Goal: Task Accomplishment & Management: Use online tool/utility

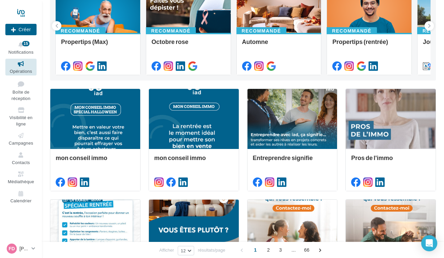
scroll to position [101, 0]
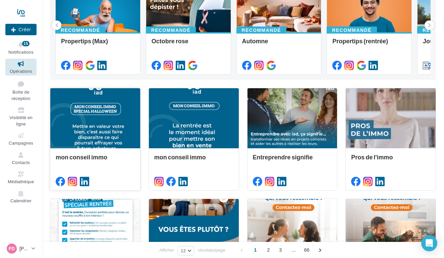
click at [106, 136] on div at bounding box center [95, 118] width 90 height 60
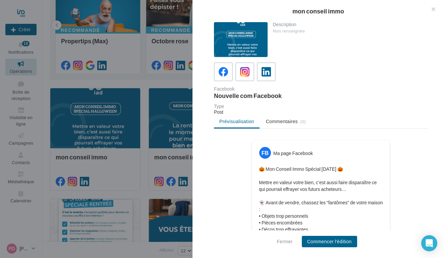
scroll to position [0, 0]
click at [248, 77] on span at bounding box center [245, 72] width 10 height 10
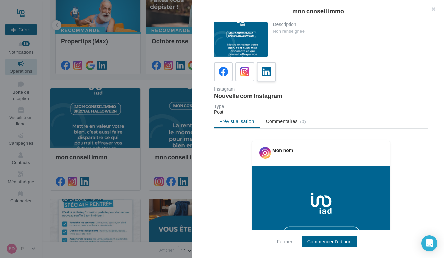
click at [273, 74] on label at bounding box center [265, 71] width 19 height 19
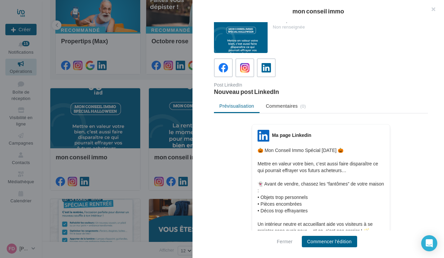
scroll to position [5, 0]
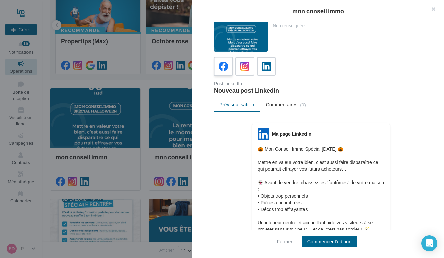
click at [224, 64] on icon at bounding box center [224, 67] width 10 height 10
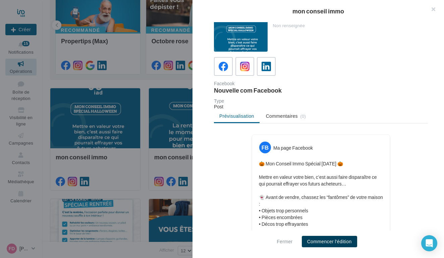
click at [317, 239] on button "Commencer l'édition" at bounding box center [329, 241] width 55 height 11
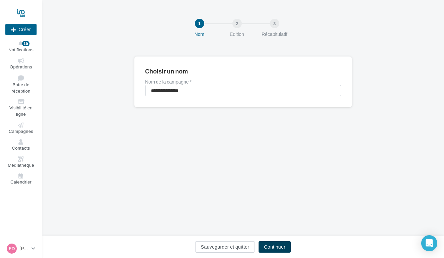
click at [283, 244] on button "Continuer" at bounding box center [274, 246] width 32 height 11
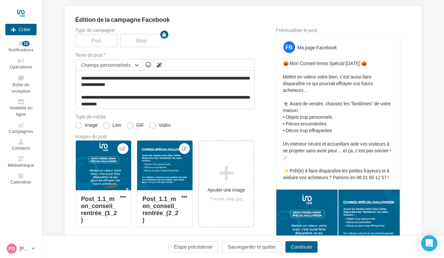
scroll to position [60, 0]
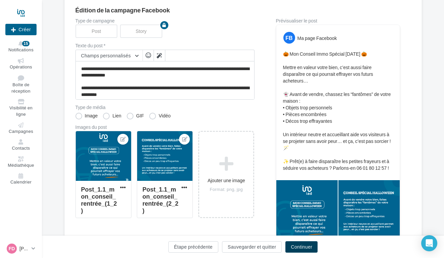
click at [300, 245] on button "Continuer" at bounding box center [301, 246] width 32 height 11
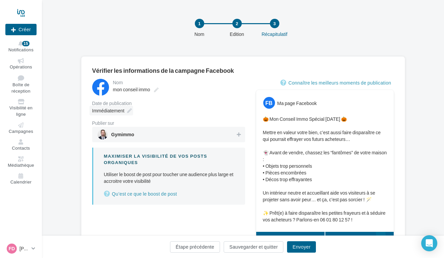
click at [128, 111] on icon at bounding box center [129, 110] width 5 height 5
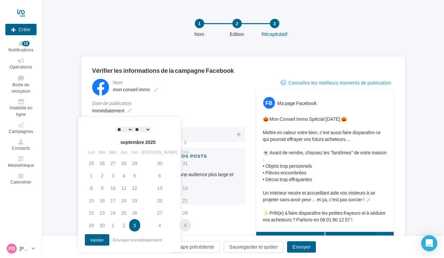
click at [179, 224] on td "5" at bounding box center [185, 225] width 12 height 12
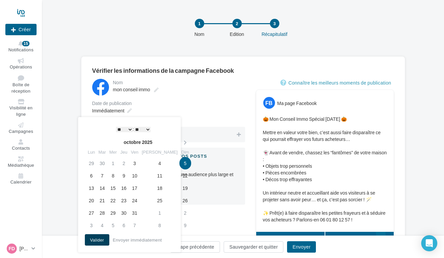
click at [98, 239] on button "Valider" at bounding box center [97, 239] width 25 height 11
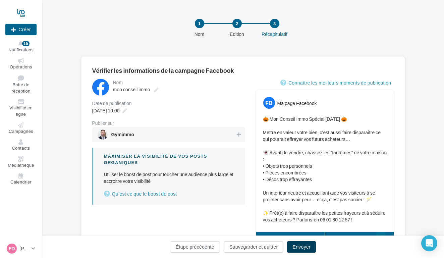
click at [291, 244] on button "Envoyer" at bounding box center [301, 246] width 29 height 11
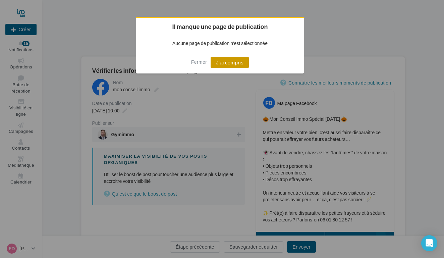
click at [240, 63] on button "J'ai compris" at bounding box center [229, 62] width 38 height 11
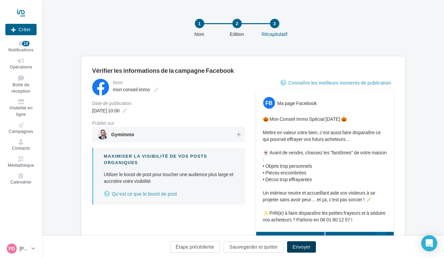
click at [311, 246] on button "Envoyer" at bounding box center [301, 246] width 29 height 11
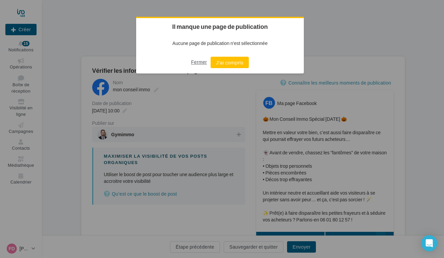
click at [195, 63] on button "Fermer" at bounding box center [199, 62] width 16 height 11
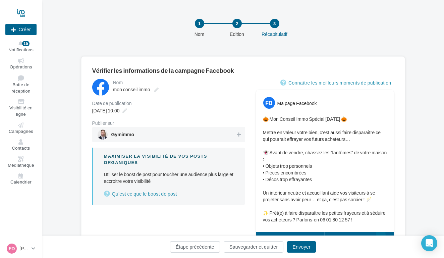
click at [164, 168] on div "Maximiser la visibilité de vos posts organiques Utiliser le boost de post pour …" at bounding box center [168, 175] width 153 height 57
click at [195, 137] on span "Gymimmo" at bounding box center [167, 134] width 138 height 10
click at [300, 247] on button "Envoyer" at bounding box center [301, 246] width 29 height 11
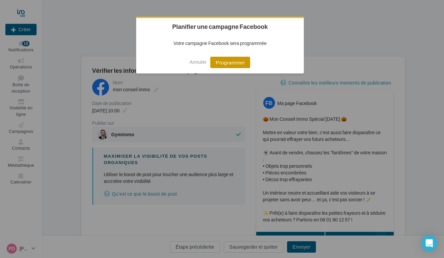
click at [228, 59] on button "Programmer" at bounding box center [230, 62] width 40 height 11
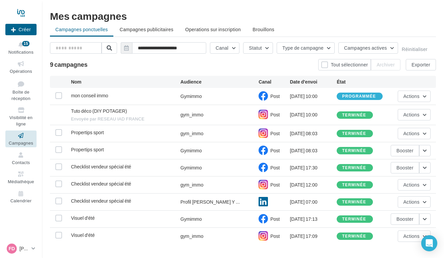
click at [22, 135] on icon at bounding box center [20, 136] width 27 height 8
click at [22, 67] on icon at bounding box center [20, 64] width 27 height 8
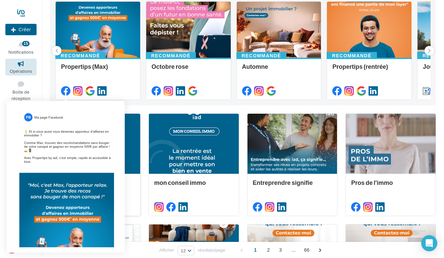
scroll to position [78, 0]
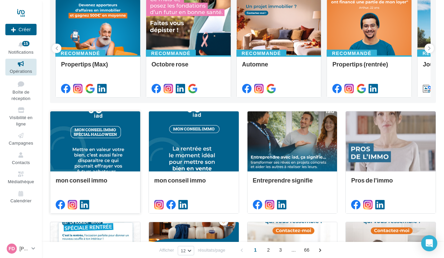
click at [110, 152] on div at bounding box center [95, 141] width 90 height 60
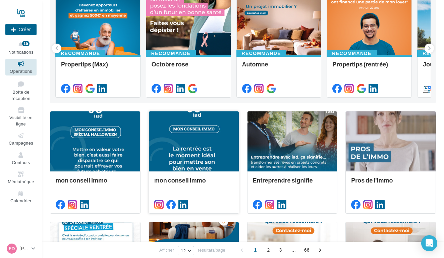
click at [180, 147] on div at bounding box center [194, 141] width 90 height 60
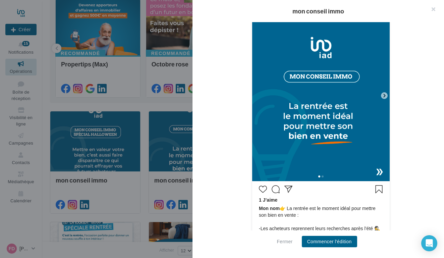
scroll to position [165, 0]
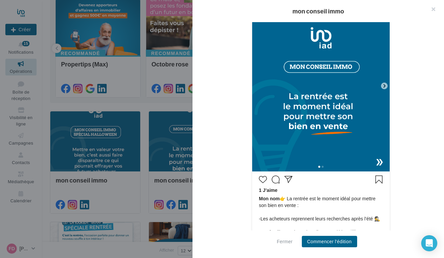
click at [380, 163] on div at bounding box center [320, 166] width 137 height 11
click at [384, 88] on icon at bounding box center [384, 86] width 6 height 6
click at [383, 84] on icon at bounding box center [384, 86] width 6 height 6
click at [383, 88] on icon at bounding box center [384, 86] width 6 height 6
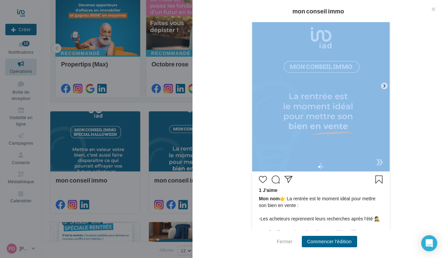
click at [383, 88] on icon at bounding box center [384, 86] width 6 height 6
click at [384, 84] on icon at bounding box center [384, 86] width 6 height 6
click at [423, 101] on div "Mon nom 1 J’aime Mon nom" at bounding box center [321, 160] width 214 height 372
click at [386, 84] on icon at bounding box center [384, 86] width 6 height 6
click at [402, 95] on div "Mon nom 1 J’aime Mon nom" at bounding box center [321, 160] width 214 height 372
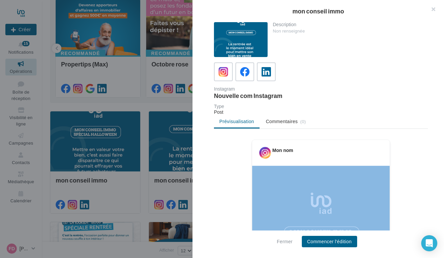
scroll to position [0, 0]
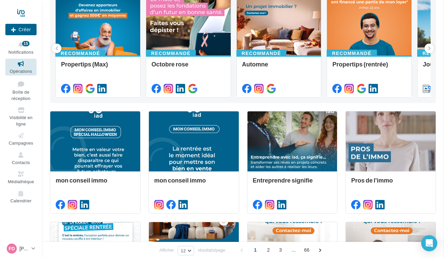
click at [91, 158] on div at bounding box center [95, 141] width 90 height 60
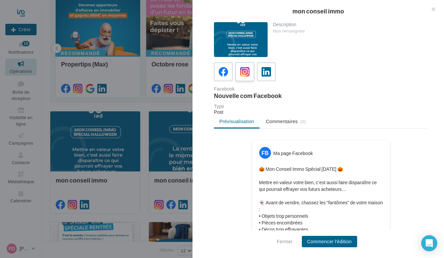
click at [245, 72] on icon at bounding box center [245, 72] width 10 height 10
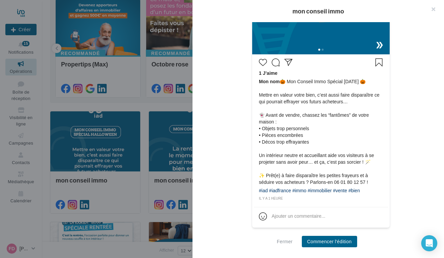
scroll to position [282, 0]
click at [183, 201] on div at bounding box center [222, 129] width 444 height 258
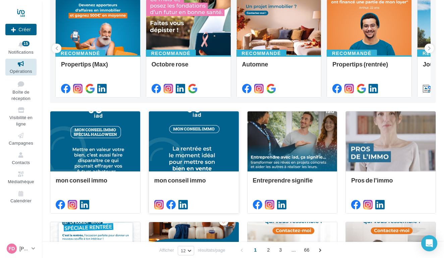
click at [212, 155] on div at bounding box center [194, 141] width 90 height 60
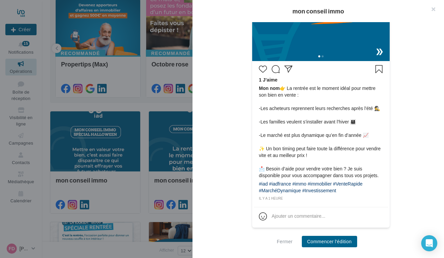
scroll to position [289, 0]
click at [152, 134] on div at bounding box center [222, 129] width 444 height 258
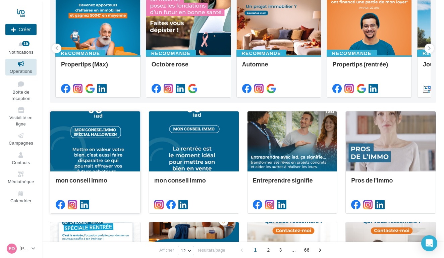
click at [89, 152] on div at bounding box center [95, 141] width 90 height 60
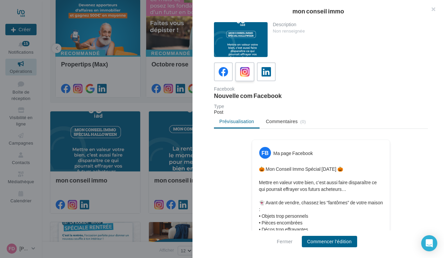
click at [246, 70] on icon at bounding box center [245, 72] width 10 height 10
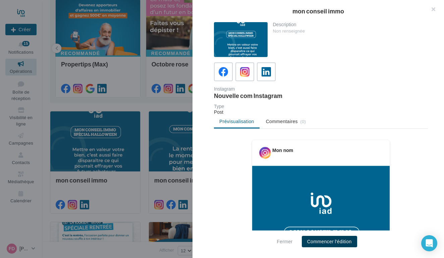
click at [319, 240] on button "Commencer l'édition" at bounding box center [329, 241] width 55 height 11
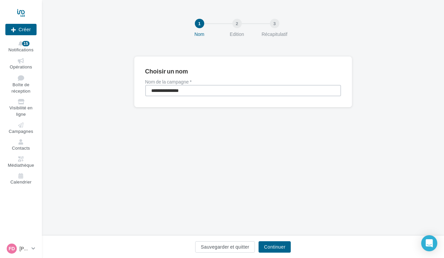
click at [302, 89] on input "**********" at bounding box center [243, 90] width 196 height 11
drag, startPoint x: 302, startPoint y: 89, endPoint x: 317, endPoint y: 166, distance: 78.2
click at [317, 166] on div "**********" at bounding box center [243, 118] width 402 height 236
drag, startPoint x: 197, startPoint y: 90, endPoint x: 242, endPoint y: 89, distance: 44.9
click at [242, 89] on input "**********" at bounding box center [243, 90] width 196 height 11
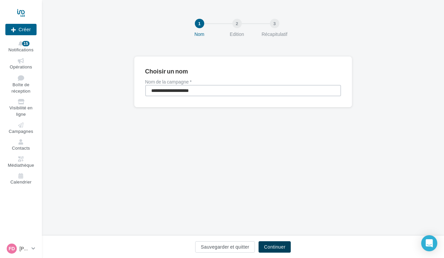
type input "**********"
click at [285, 242] on button "Continuer" at bounding box center [274, 246] width 32 height 11
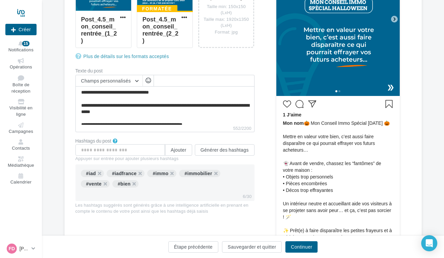
scroll to position [170, 0]
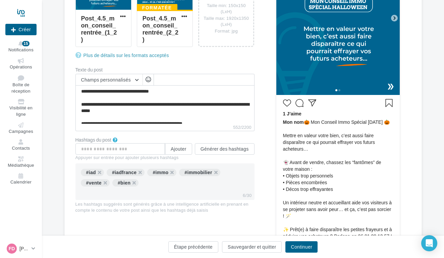
click at [396, 17] on icon at bounding box center [394, 18] width 6 height 6
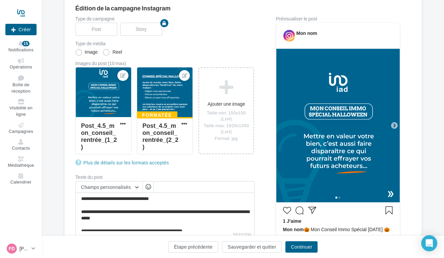
scroll to position [56, 0]
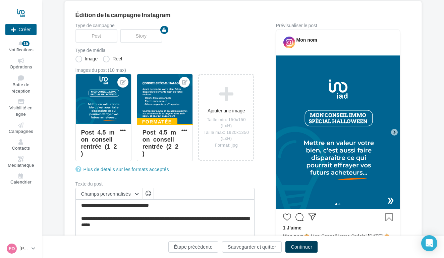
click at [303, 246] on button "Continuer" at bounding box center [301, 246] width 32 height 11
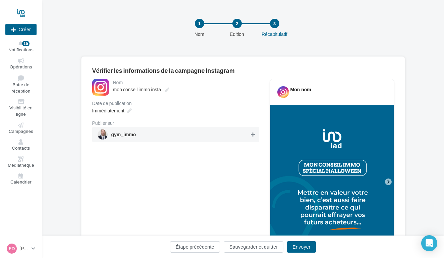
click at [252, 136] on icon at bounding box center [253, 134] width 4 height 5
click at [128, 113] on div "Immédiatement" at bounding box center [111, 111] width 44 height 10
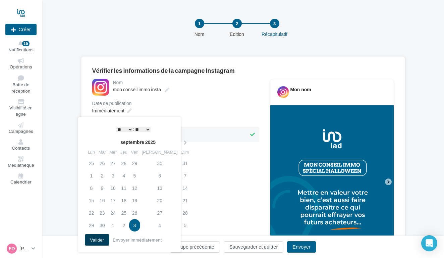
click at [93, 239] on button "Valider" at bounding box center [97, 239] width 25 height 11
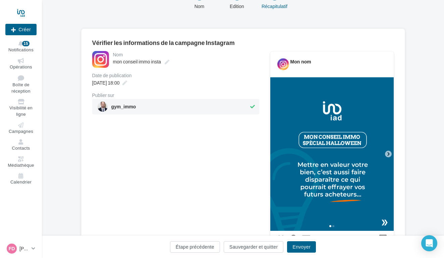
scroll to position [68, 0]
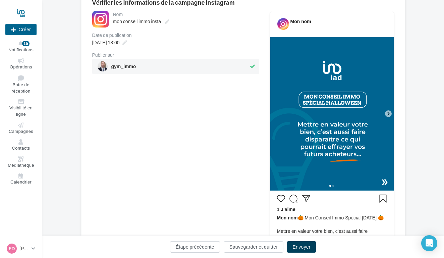
click at [299, 246] on button "Envoyer" at bounding box center [301, 246] width 29 height 11
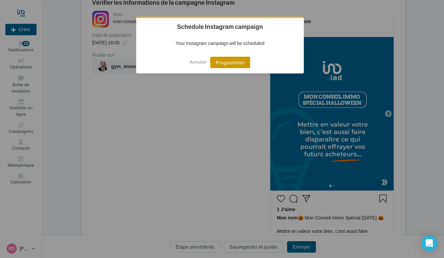
click at [226, 65] on button "Programmer" at bounding box center [230, 62] width 40 height 11
